Goal: Task Accomplishment & Management: Manage account settings

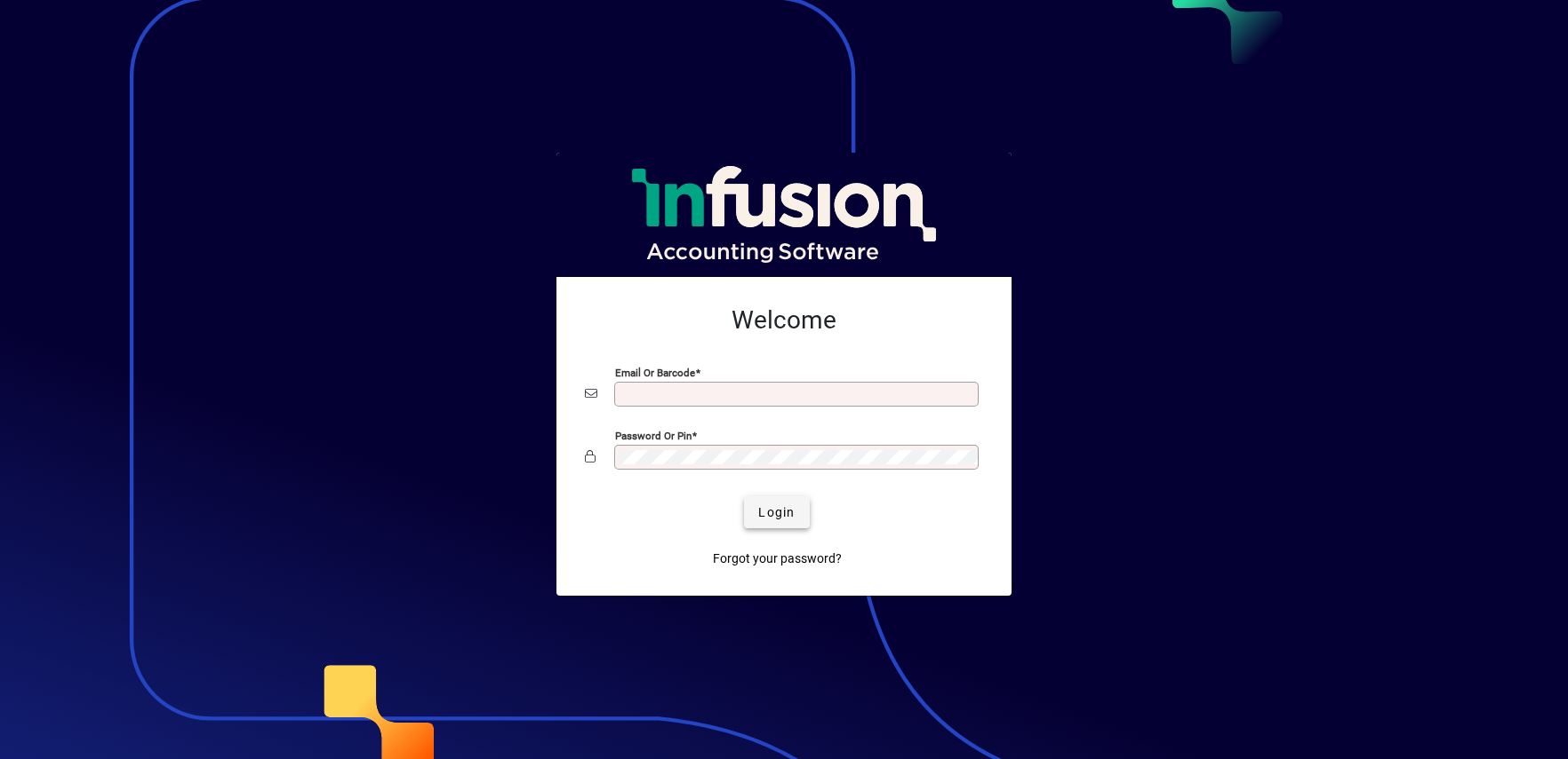
type input "**********"
click at [772, 512] on span "Login" at bounding box center [777, 512] width 37 height 18
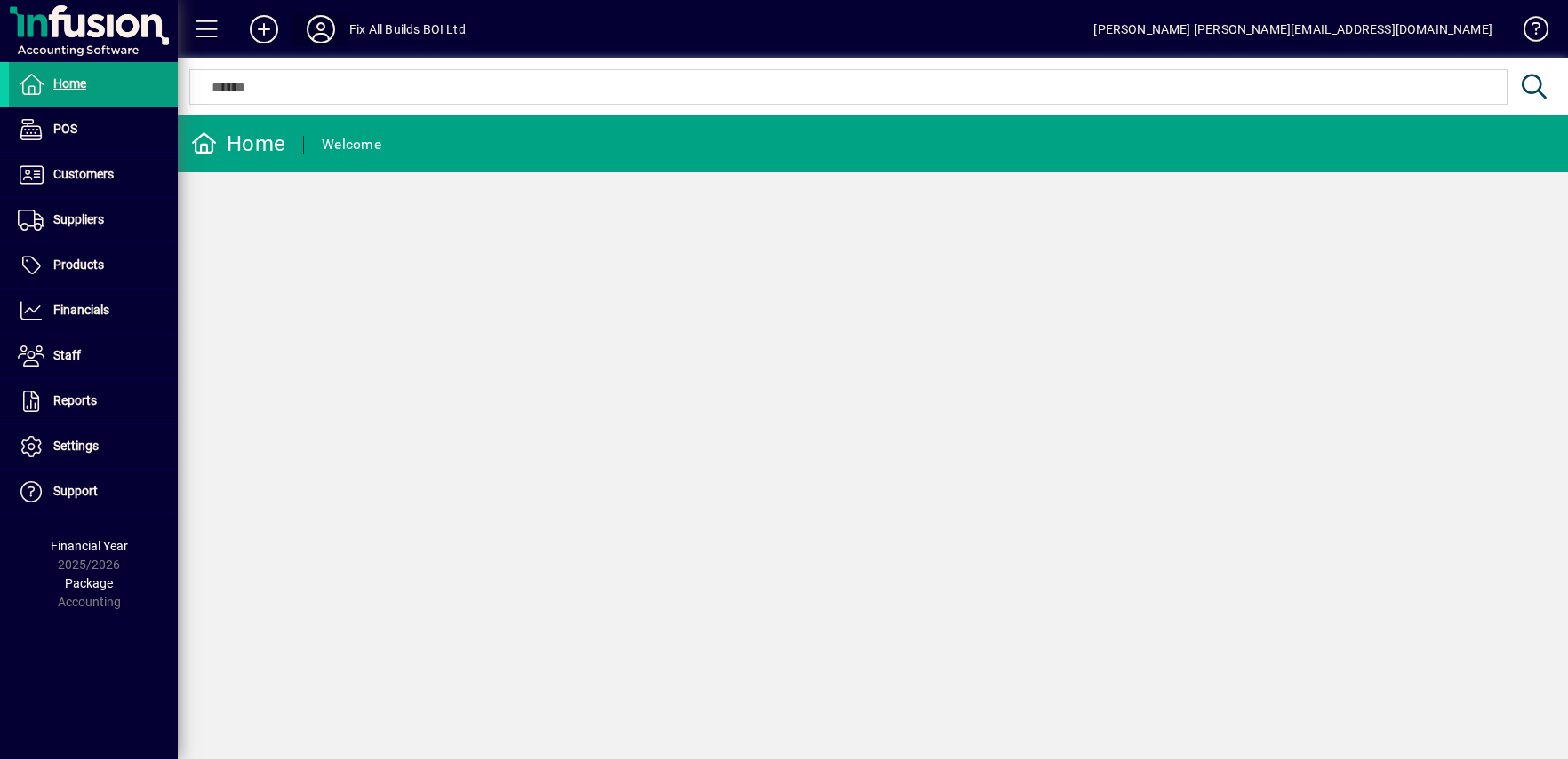
click at [320, 29] on icon at bounding box center [321, 30] width 36 height 29
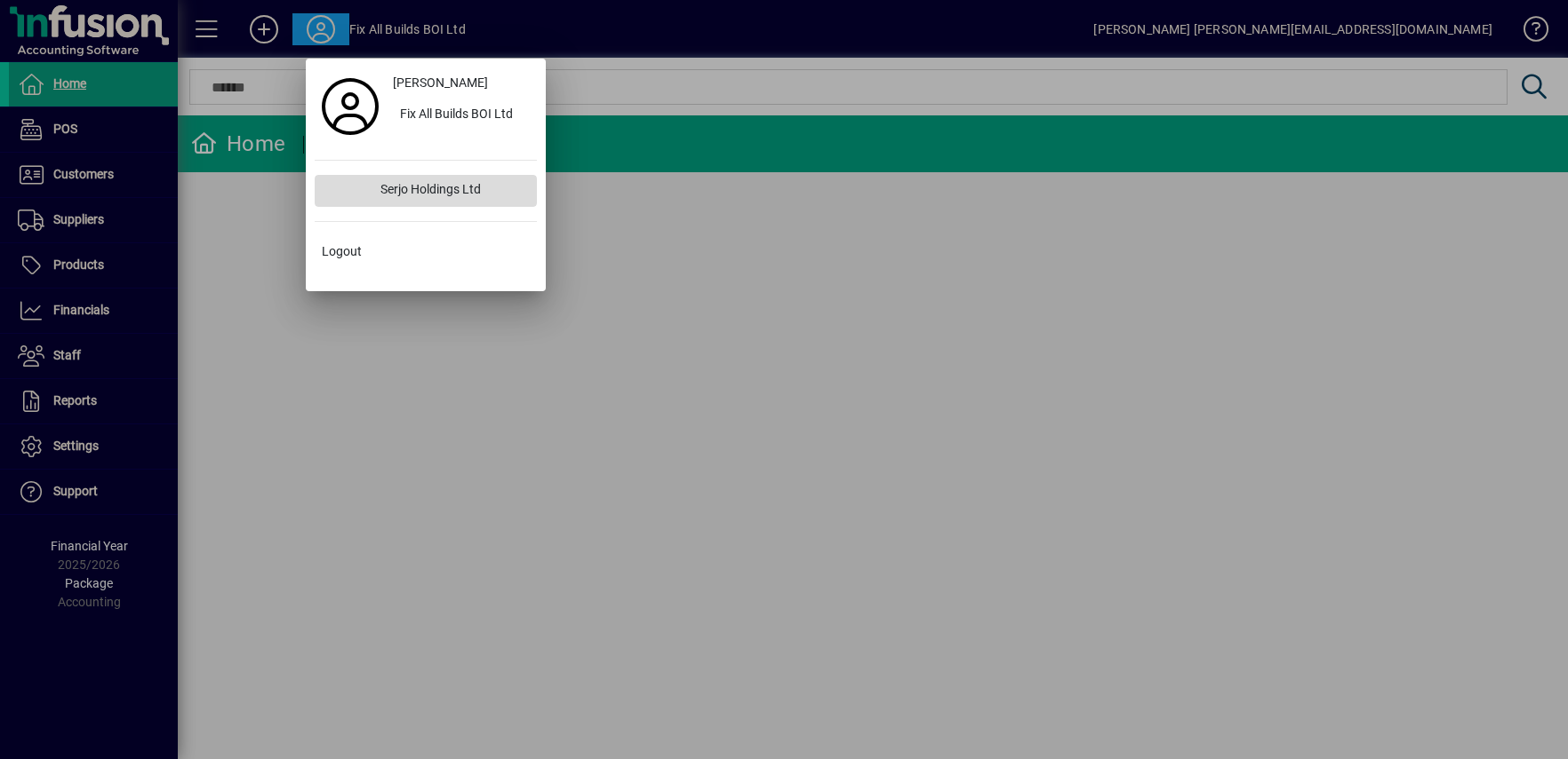
click at [410, 188] on div "Serjo Holdings Ltd" at bounding box center [450, 190] width 170 height 32
